Goal: Transaction & Acquisition: Download file/media

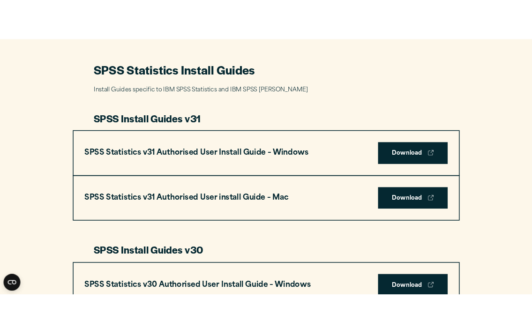
scroll to position [422, 0]
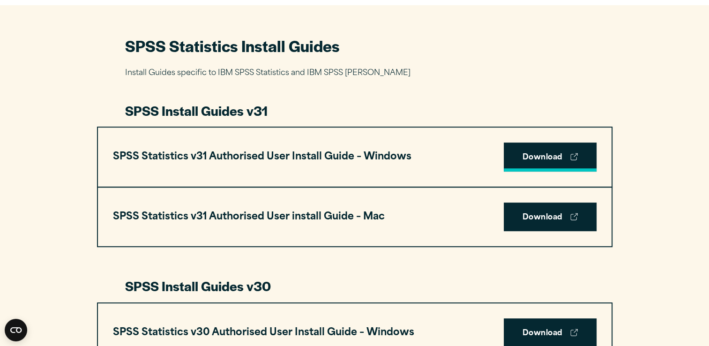
click at [546, 149] on link "Download" at bounding box center [550, 156] width 93 height 29
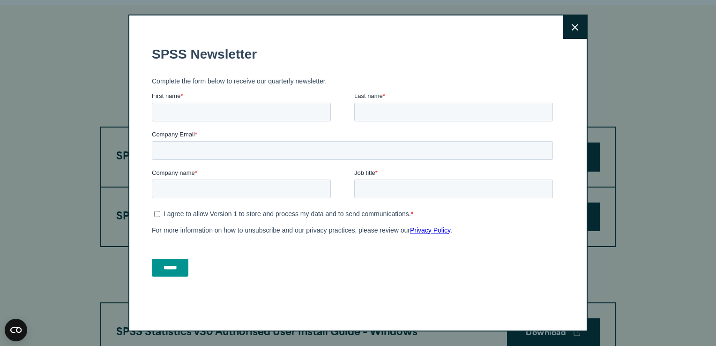
click at [579, 29] on button "Close" at bounding box center [574, 26] width 23 height 23
click at [563, 35] on button "Close" at bounding box center [574, 26] width 23 height 23
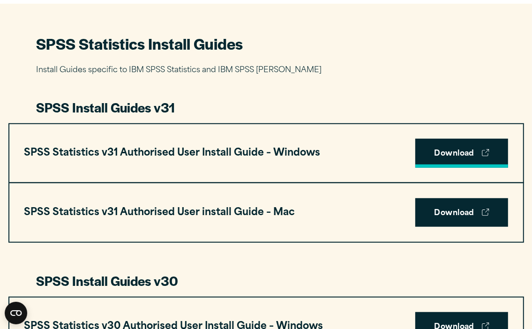
click at [435, 157] on link "Download" at bounding box center [461, 153] width 93 height 29
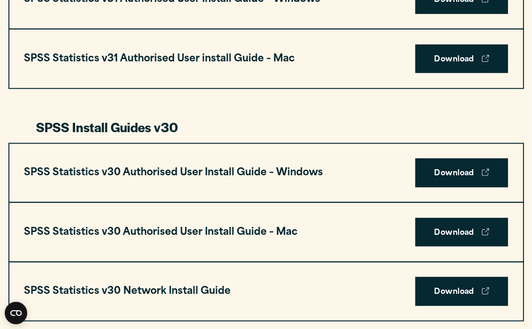
scroll to position [579, 0]
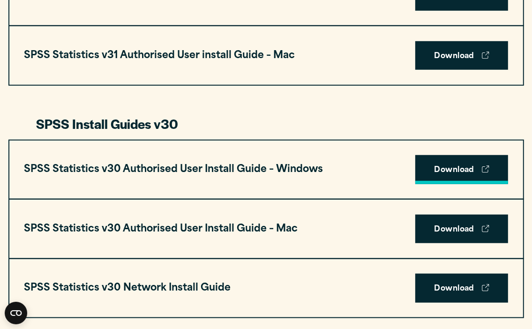
click at [474, 170] on link "Download" at bounding box center [461, 169] width 93 height 29
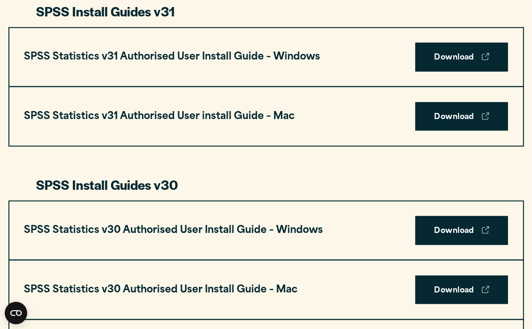
scroll to position [532, 0]
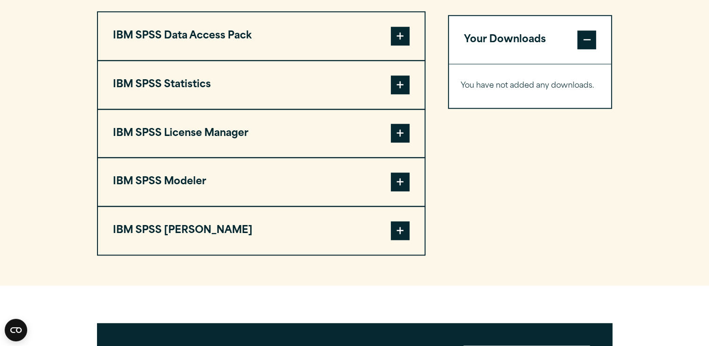
scroll to position [750, 0]
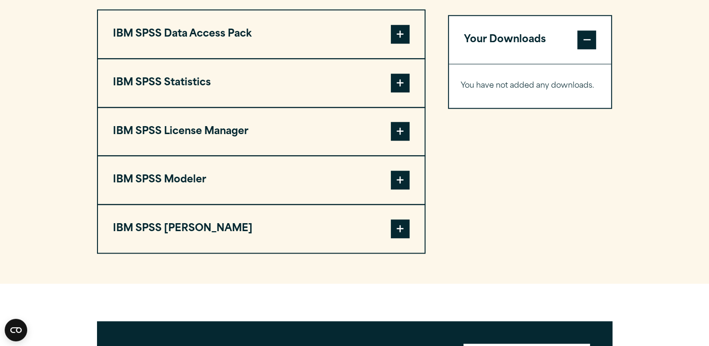
click at [396, 89] on span at bounding box center [400, 83] width 19 height 19
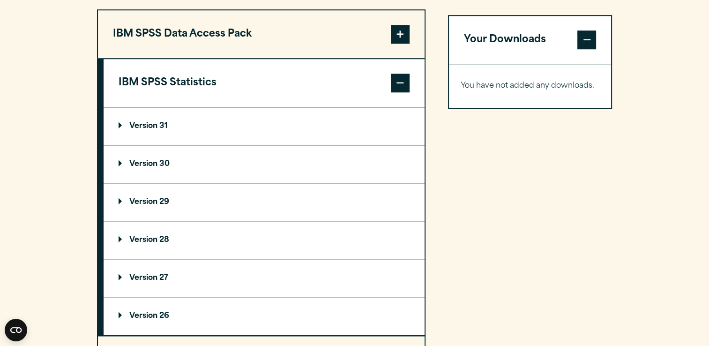
click at [172, 126] on summary "Version 31" at bounding box center [264, 125] width 321 height 37
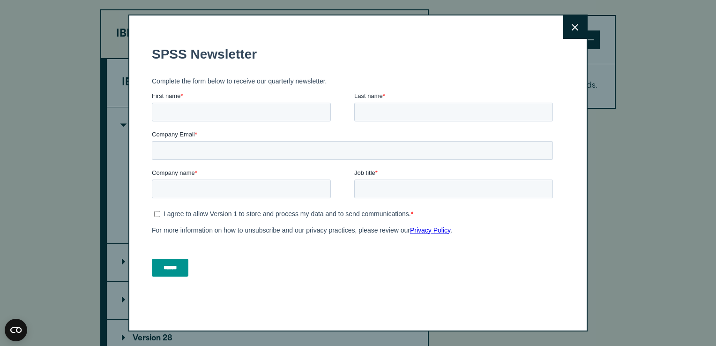
click at [575, 24] on button "Close" at bounding box center [574, 26] width 23 height 23
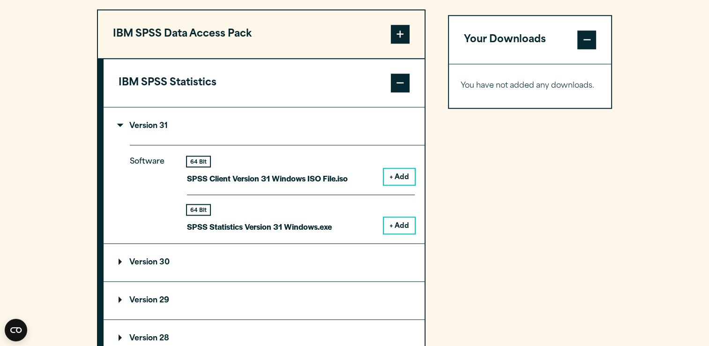
click at [393, 222] on button "+ Add" at bounding box center [399, 225] width 31 height 16
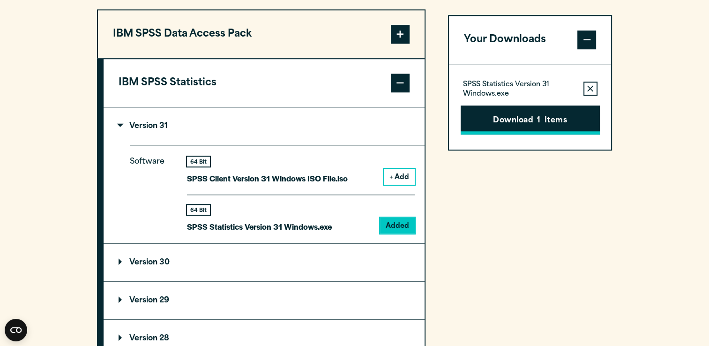
click at [561, 126] on button "Download 1 Items" at bounding box center [530, 119] width 139 height 29
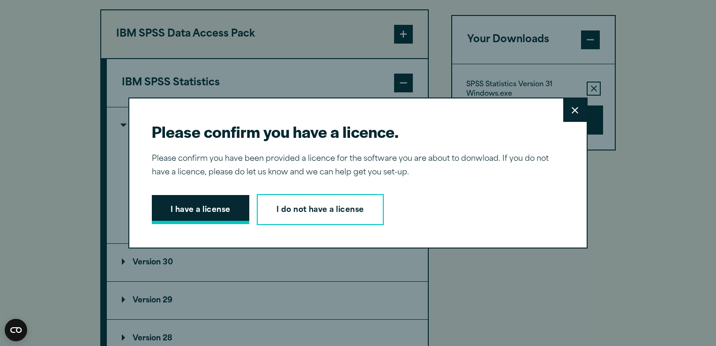
click at [176, 203] on button "I have a license" at bounding box center [200, 209] width 97 height 29
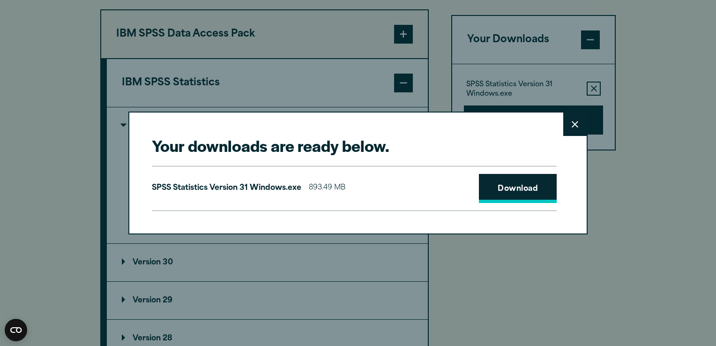
click at [523, 189] on link "Download" at bounding box center [518, 188] width 78 height 29
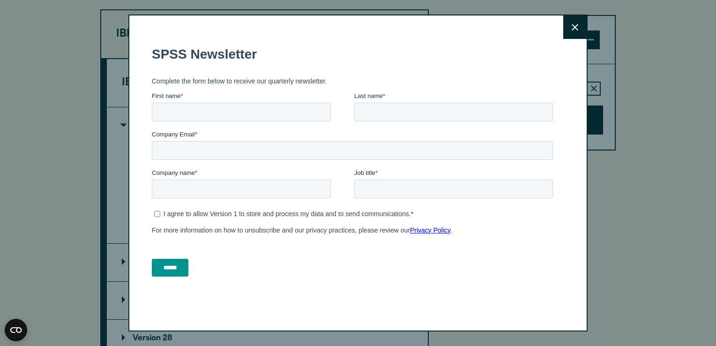
click at [563, 30] on button "Close" at bounding box center [574, 26] width 23 height 23
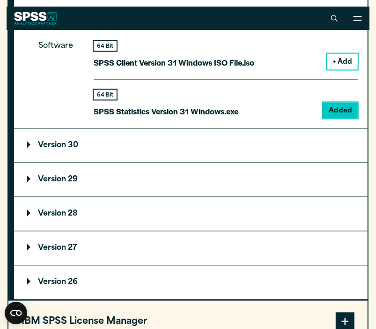
scroll to position [902, 0]
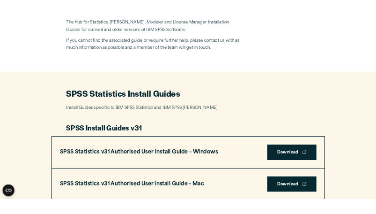
scroll to position [422, 0]
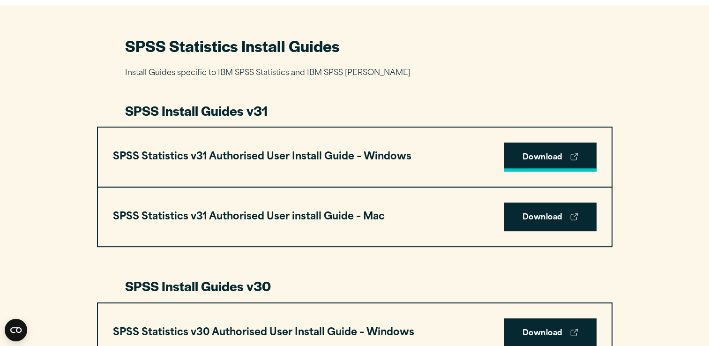
click at [531, 161] on link "Download" at bounding box center [550, 156] width 93 height 29
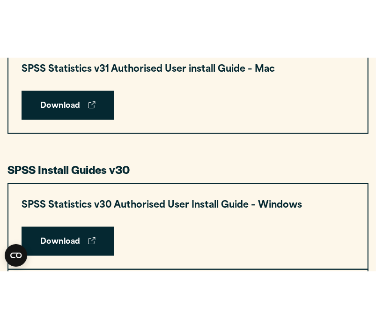
scroll to position [469, 0]
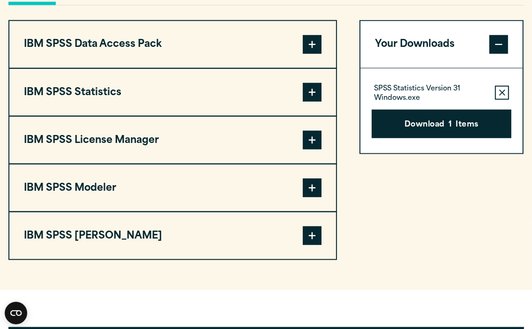
scroll to position [750, 0]
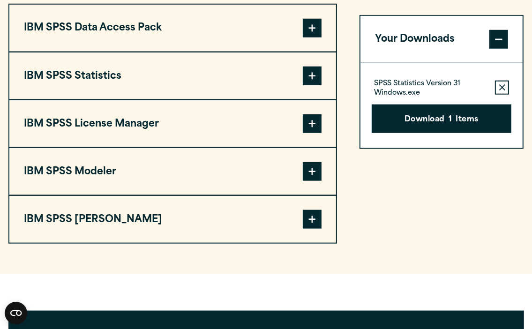
click at [376, 91] on button "Remove this item from your software download list" at bounding box center [502, 87] width 14 height 14
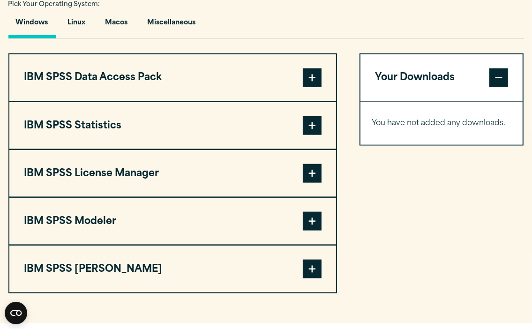
scroll to position [703, 0]
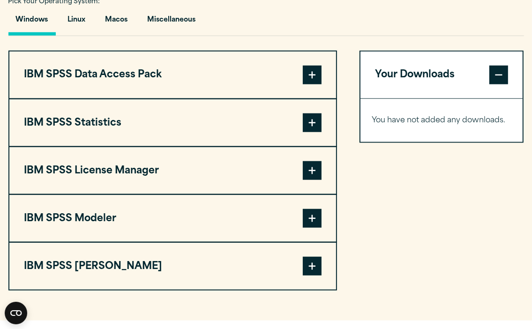
click at [305, 125] on span at bounding box center [312, 122] width 19 height 19
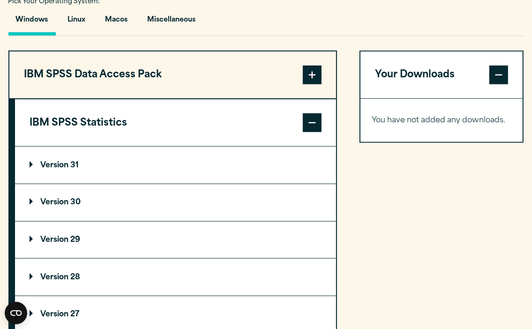
click at [305, 125] on span at bounding box center [312, 122] width 19 height 19
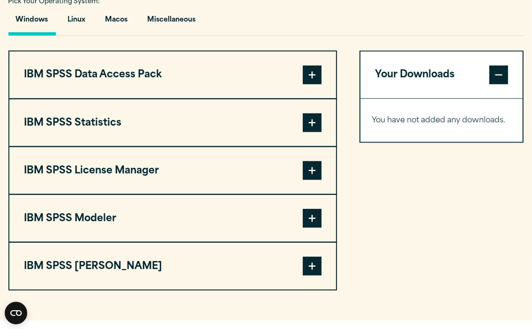
click at [307, 124] on span at bounding box center [312, 122] width 19 height 19
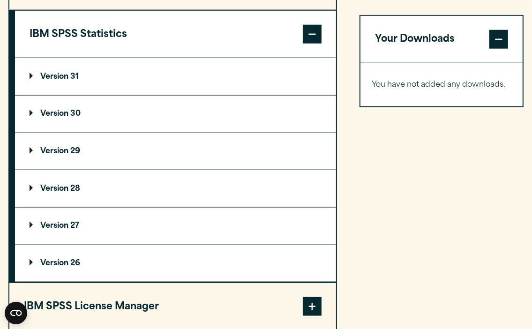
scroll to position [797, 0]
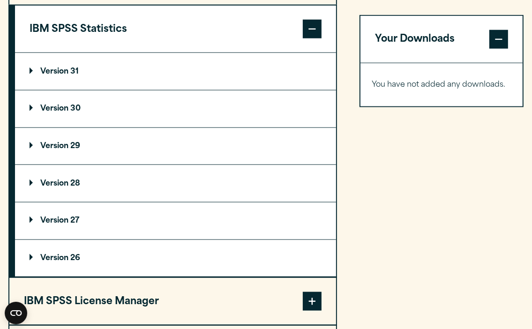
click at [75, 72] on p "Version 31" at bounding box center [54, 71] width 49 height 7
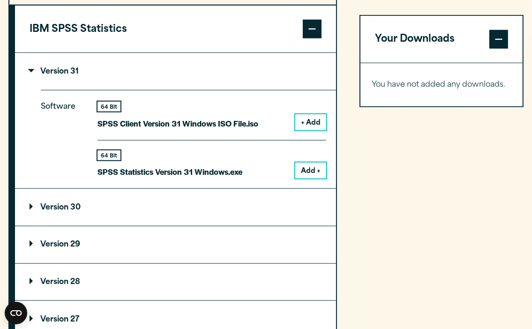
click at [149, 202] on summary "Version 30" at bounding box center [176, 207] width 322 height 37
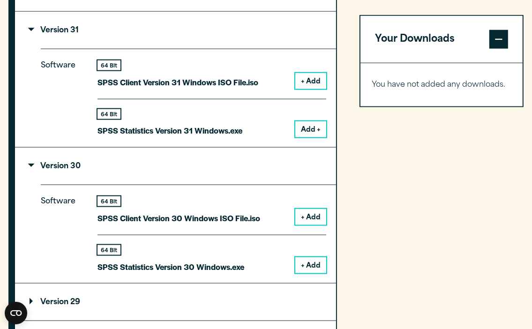
scroll to position [937, 0]
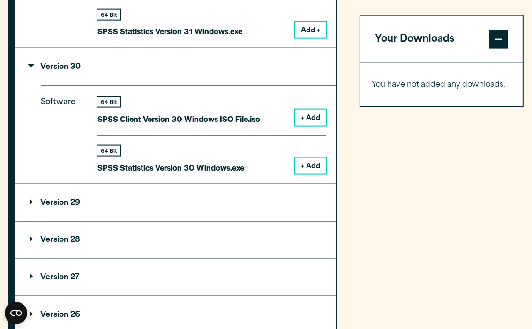
click at [305, 170] on button "+ Add" at bounding box center [310, 166] width 31 height 16
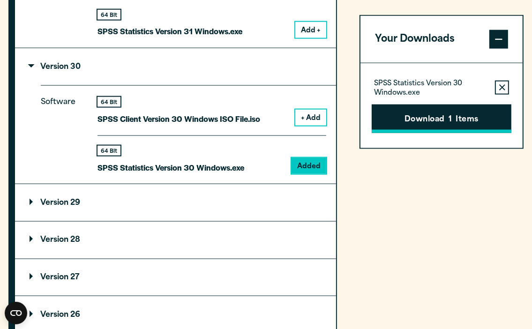
click at [376, 123] on button "Download 1 Items" at bounding box center [442, 118] width 140 height 29
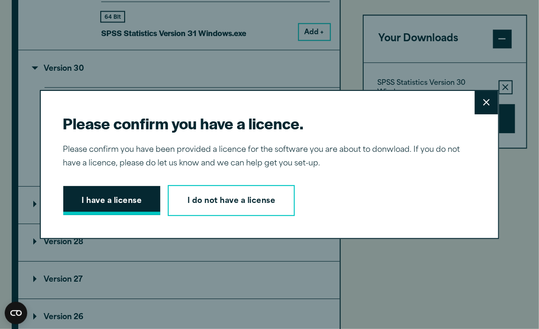
click at [111, 190] on button "I have a license" at bounding box center [111, 200] width 97 height 29
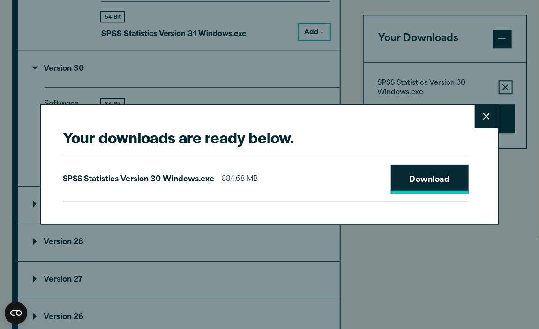
click at [376, 189] on link "Download" at bounding box center [430, 179] width 78 height 29
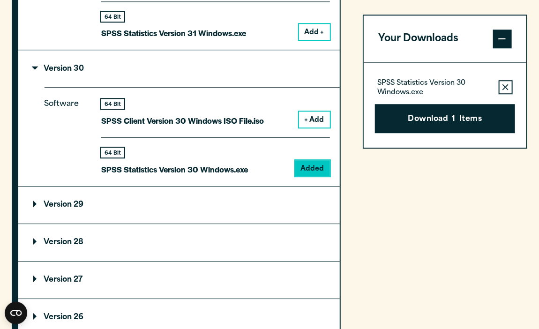
click at [114, 61] on div "Your downloads are ready below. Close SPSS Statistics Version 30 Windows.exe 88…" at bounding box center [269, 164] width 539 height 329
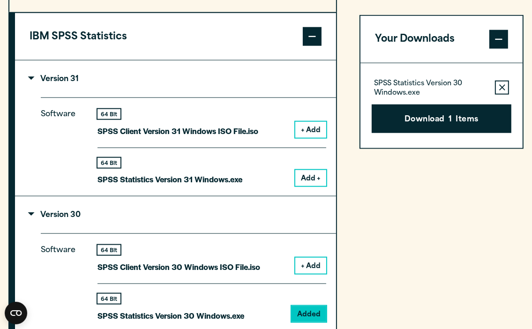
scroll to position [750, 0]
